Goal: Transaction & Acquisition: Subscribe to service/newsletter

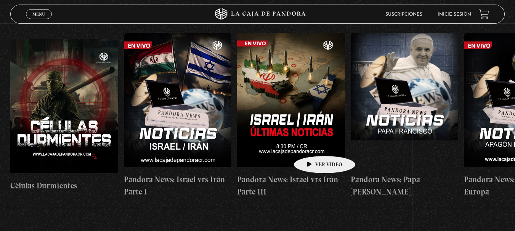
scroll to position [0, 7463]
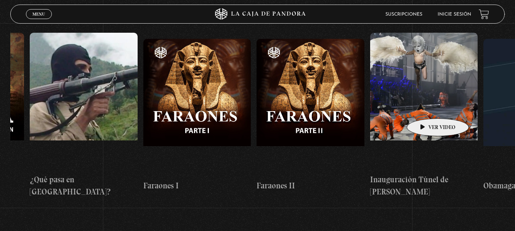
click at [426, 107] on figure at bounding box center [424, 101] width 108 height 137
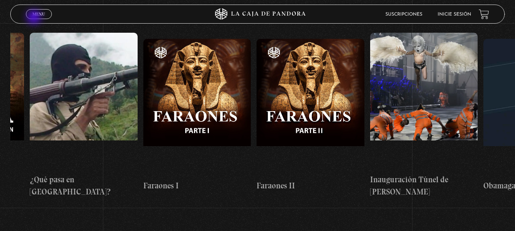
click at [35, 18] on link "Menu Cerrar" at bounding box center [39, 14] width 26 height 10
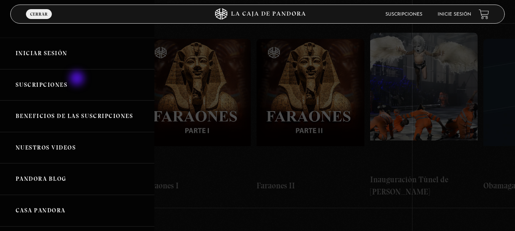
scroll to position [0, 0]
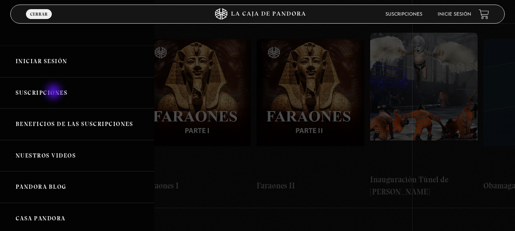
click at [54, 92] on link "Suscripciones" at bounding box center [77, 93] width 154 height 32
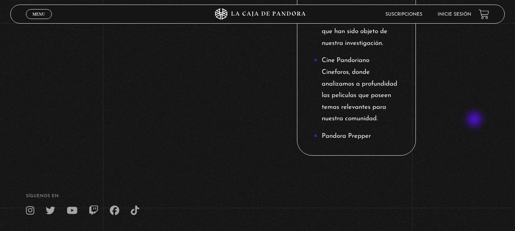
scroll to position [1183, 0]
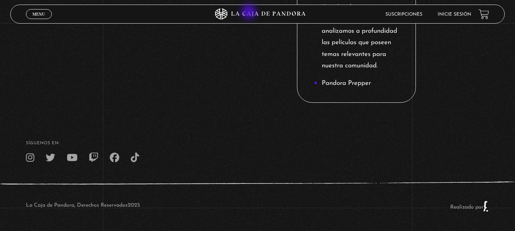
click at [250, 13] on icon at bounding box center [257, 13] width 154 height 11
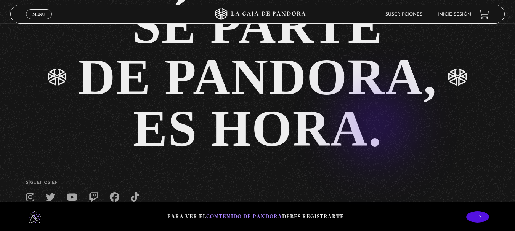
scroll to position [1577, 0]
